Goal: Book appointment/travel/reservation

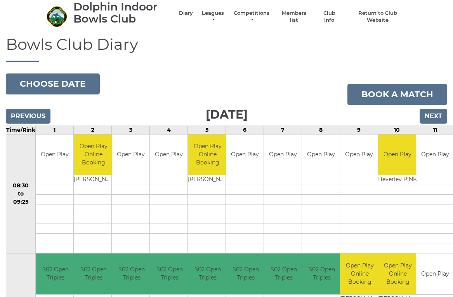
scroll to position [24, 0]
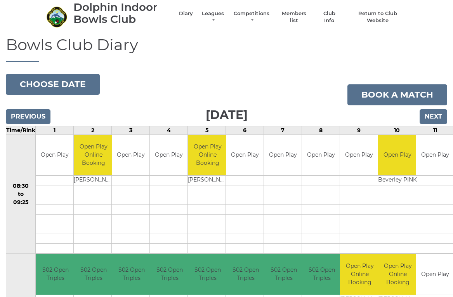
click at [436, 121] on input "Next" at bounding box center [434, 116] width 28 height 15
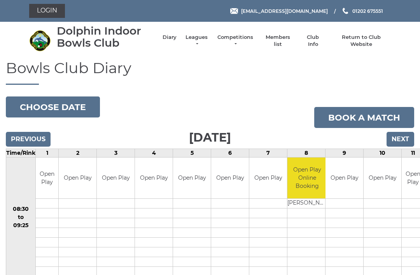
click at [399, 145] on input "Next" at bounding box center [400, 139] width 28 height 15
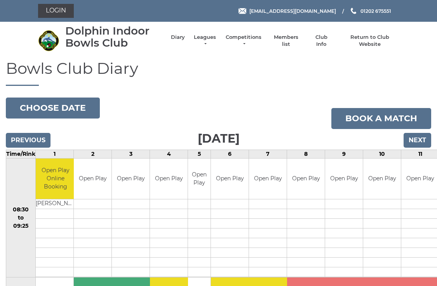
click at [416, 144] on input "Next" at bounding box center [418, 140] width 28 height 15
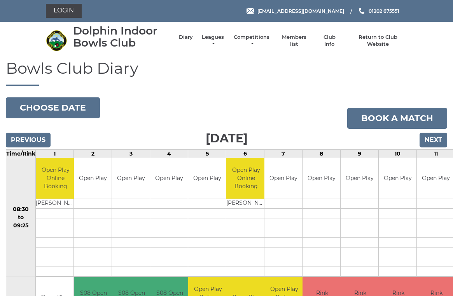
scroll to position [3, 0]
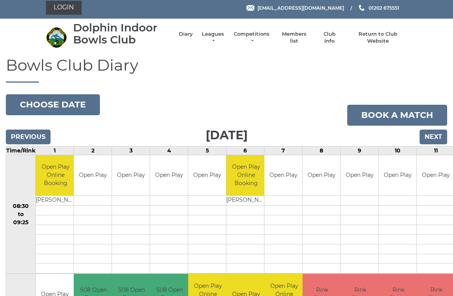
click at [70, 104] on button "Choose date" at bounding box center [53, 104] width 94 height 21
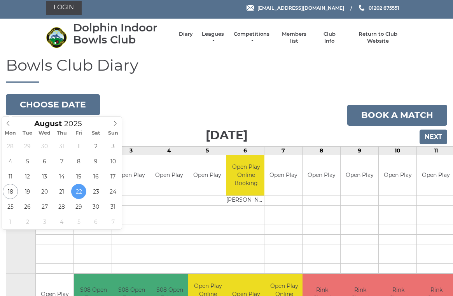
click at [115, 125] on icon at bounding box center [114, 123] width 5 height 5
type input "2025-09-22"
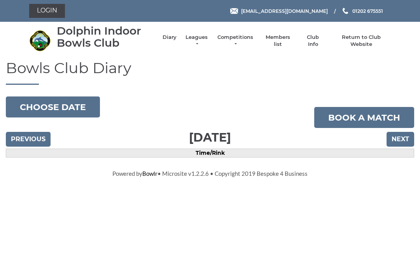
click at [67, 103] on button "Choose date" at bounding box center [53, 106] width 94 height 21
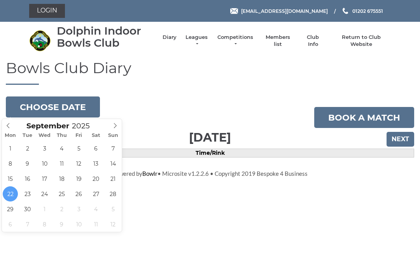
click at [11, 129] on span at bounding box center [8, 124] width 13 height 11
type input "2025-08-18"
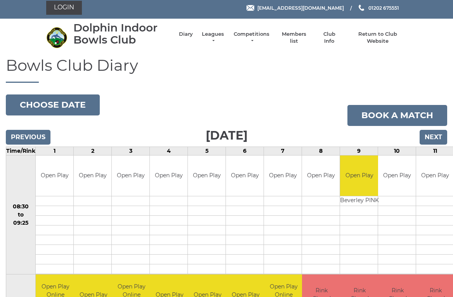
scroll to position [3, 0]
